Goal: Navigation & Orientation: Find specific page/section

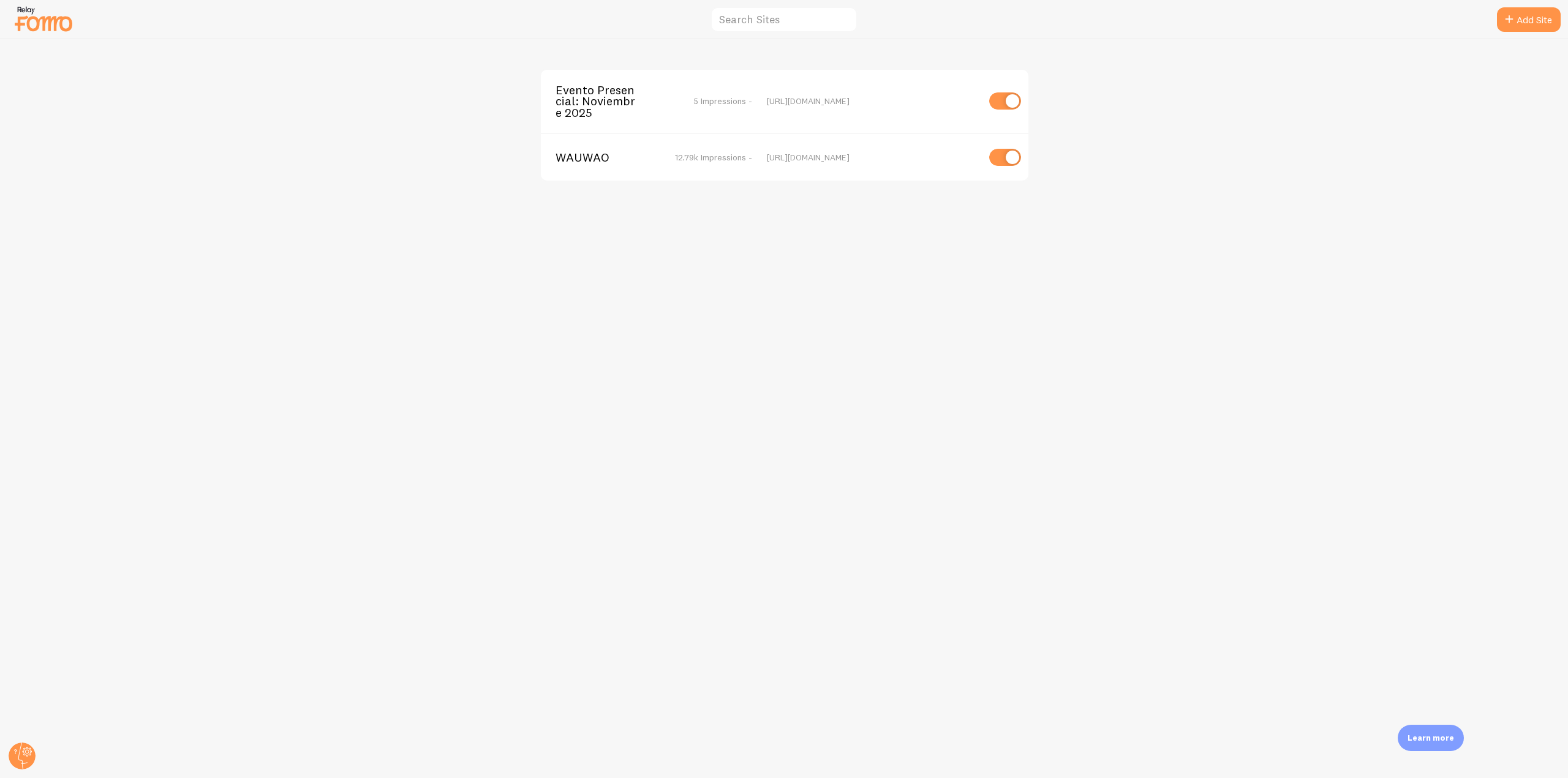
click at [602, 91] on span "Evento Presencial: Noviembre 2025" at bounding box center [604, 101] width 99 height 34
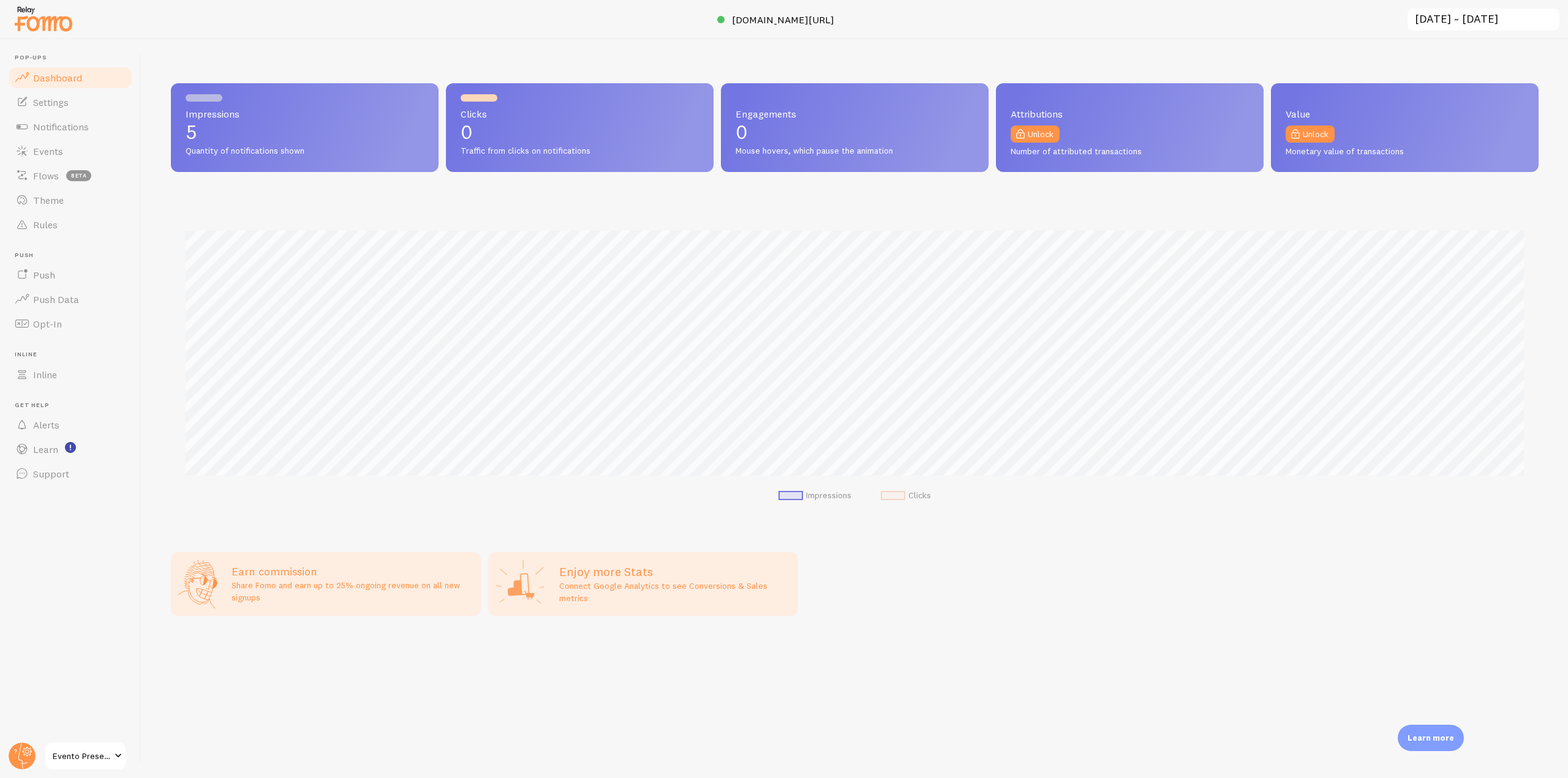
scroll to position [322, 1368]
click at [93, 121] on link "Notifications" at bounding box center [70, 126] width 126 height 24
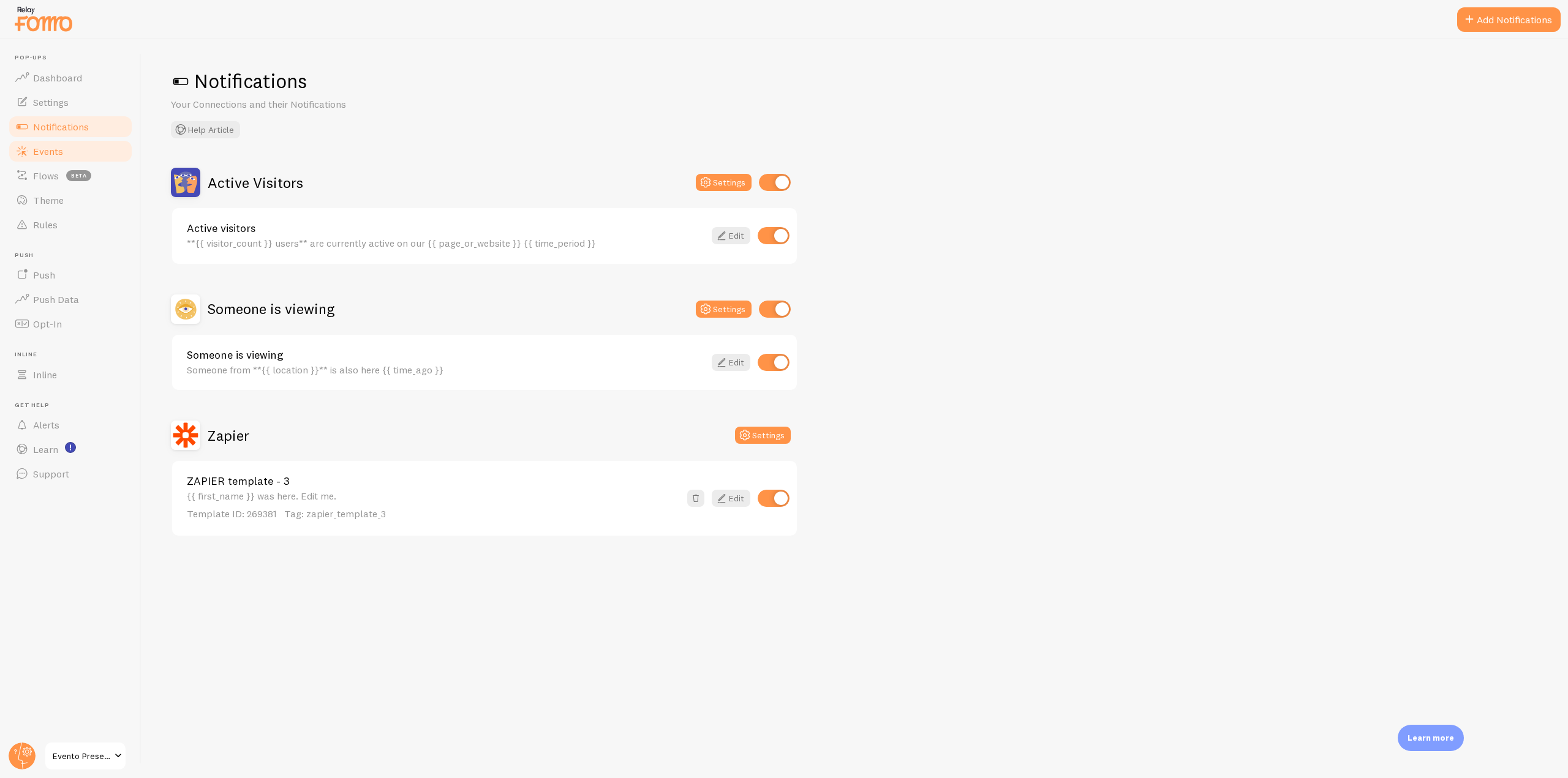
click at [68, 149] on link "Events" at bounding box center [70, 150] width 126 height 24
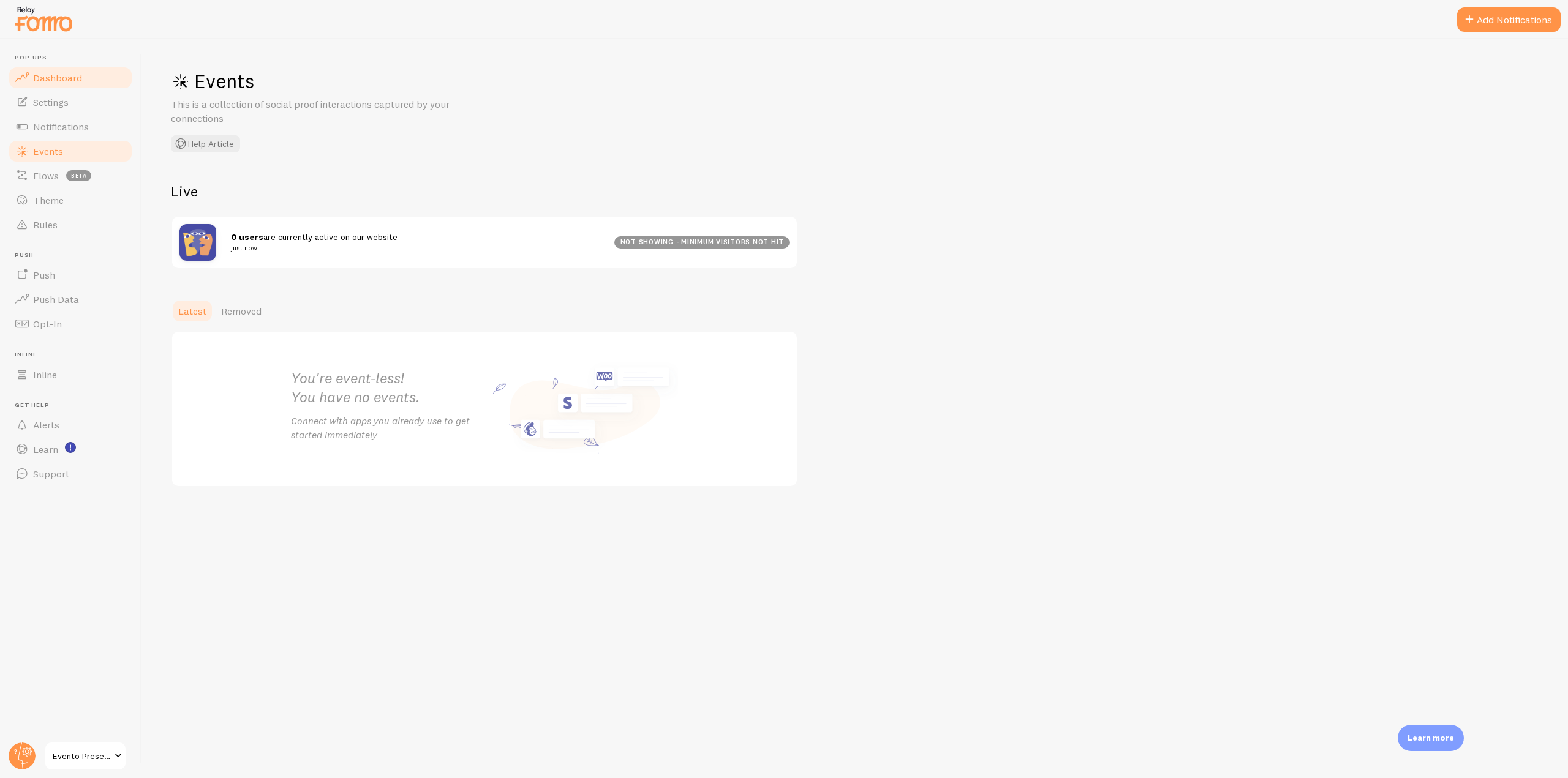
click at [81, 83] on link "Dashboard" at bounding box center [70, 77] width 126 height 24
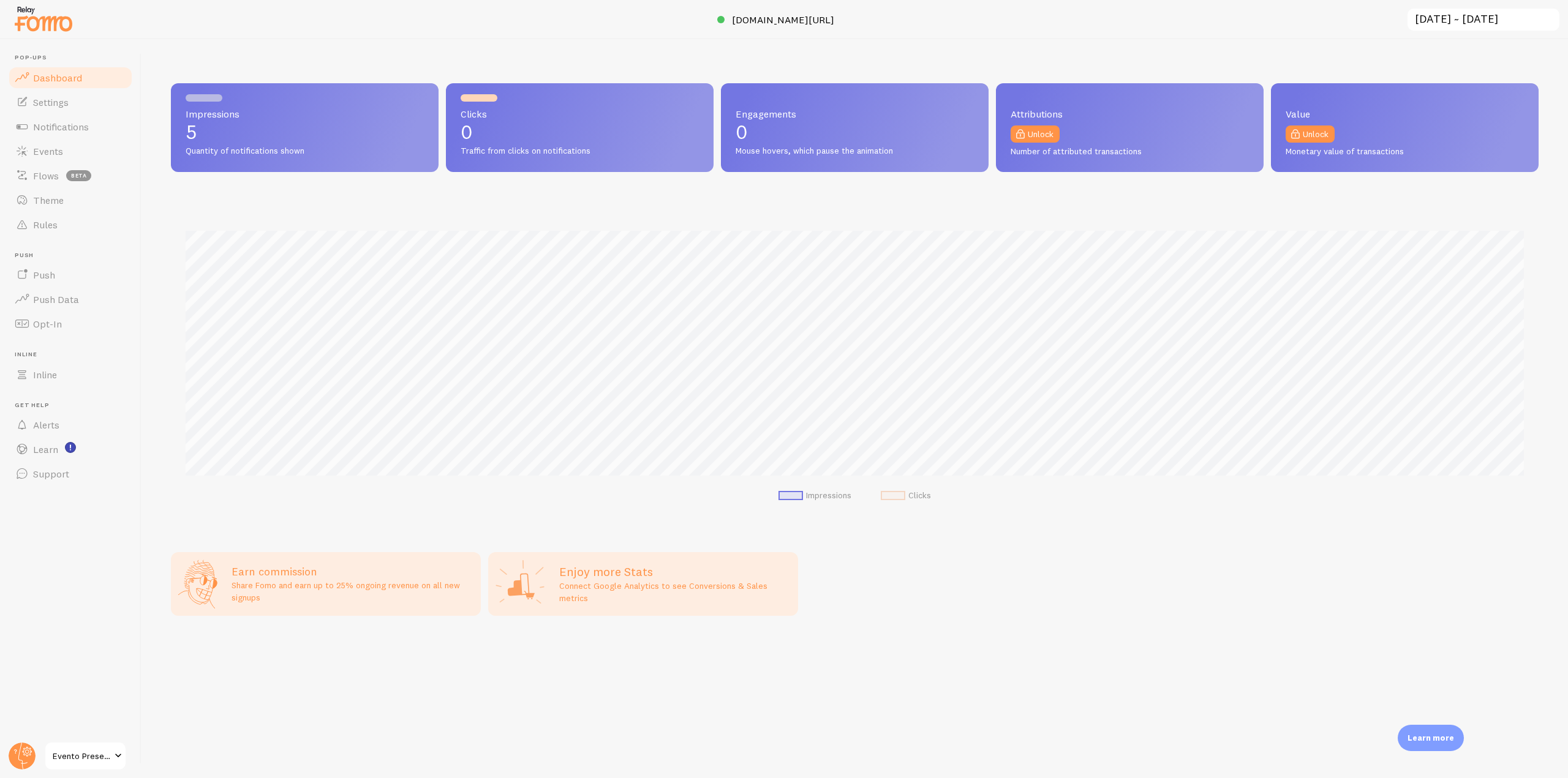
scroll to position [322, 1368]
click at [778, 22] on span "[DOMAIN_NAME][URL]" at bounding box center [783, 20] width 102 height 13
